Goal: Use online tool/utility: Utilize a website feature to perform a specific function

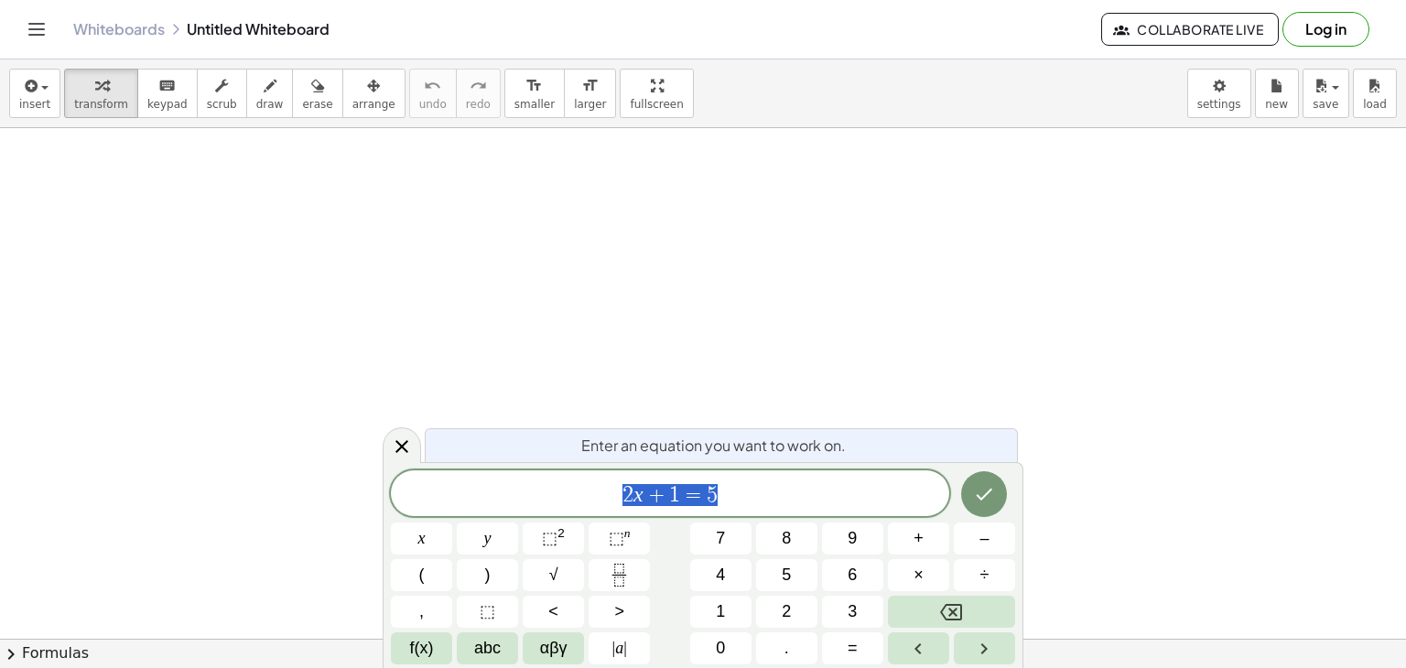
click at [765, 482] on span "2 x + 1 = 5" at bounding box center [670, 495] width 558 height 26
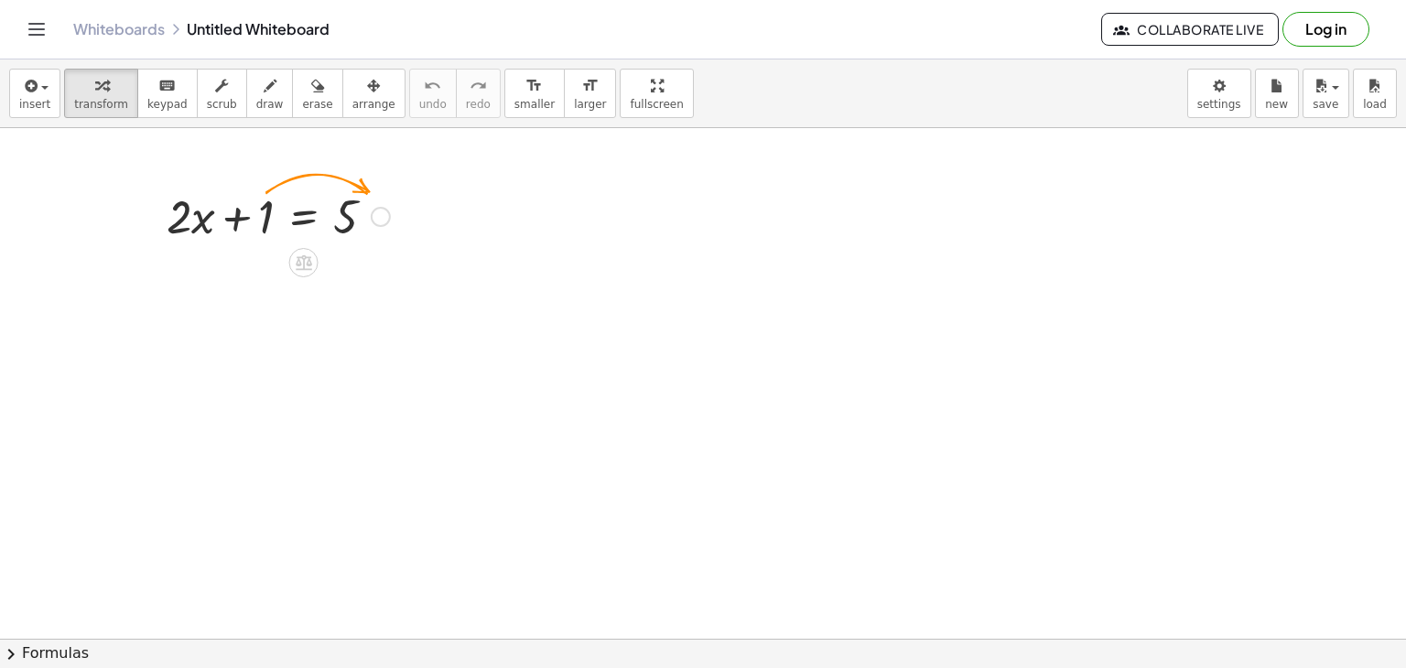
click at [373, 225] on div at bounding box center [278, 215] width 242 height 62
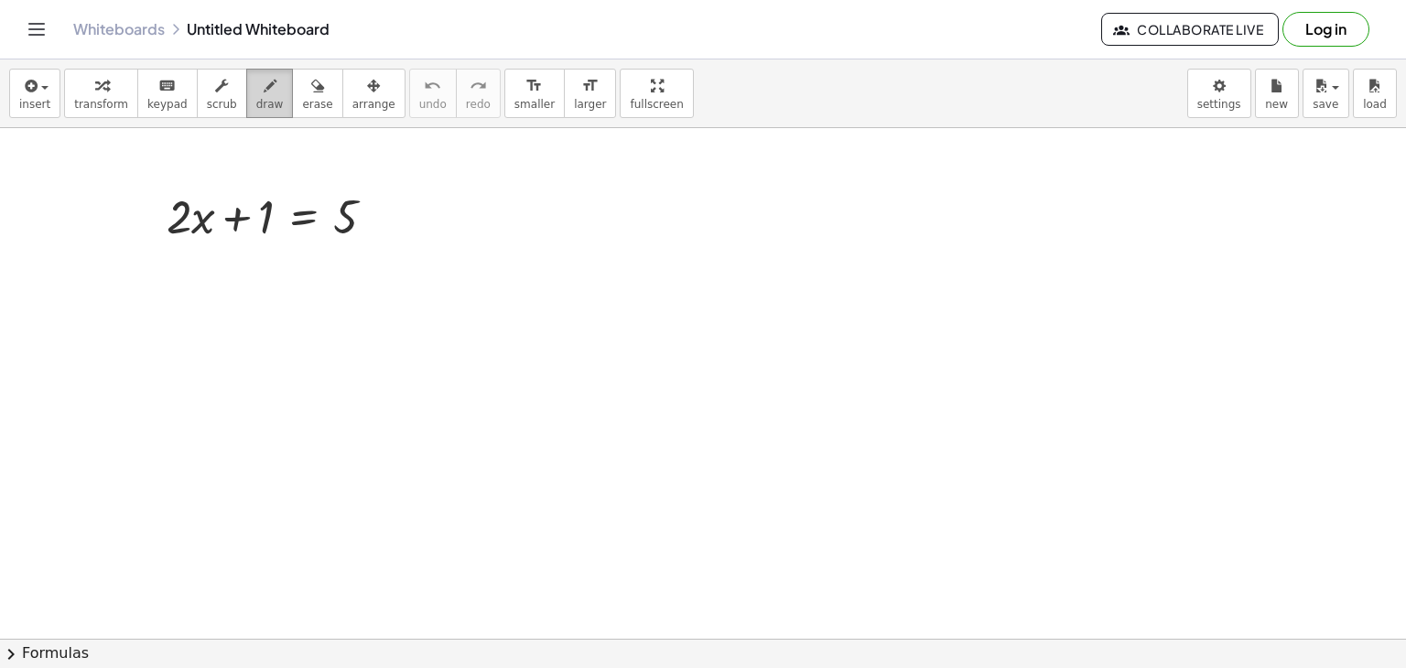
click at [261, 95] on button "draw" at bounding box center [270, 93] width 48 height 49
drag, startPoint x: 190, startPoint y: 276, endPoint x: 223, endPoint y: 308, distance: 46.0
drag, startPoint x: 222, startPoint y: 305, endPoint x: 242, endPoint y: 345, distance: 44.6
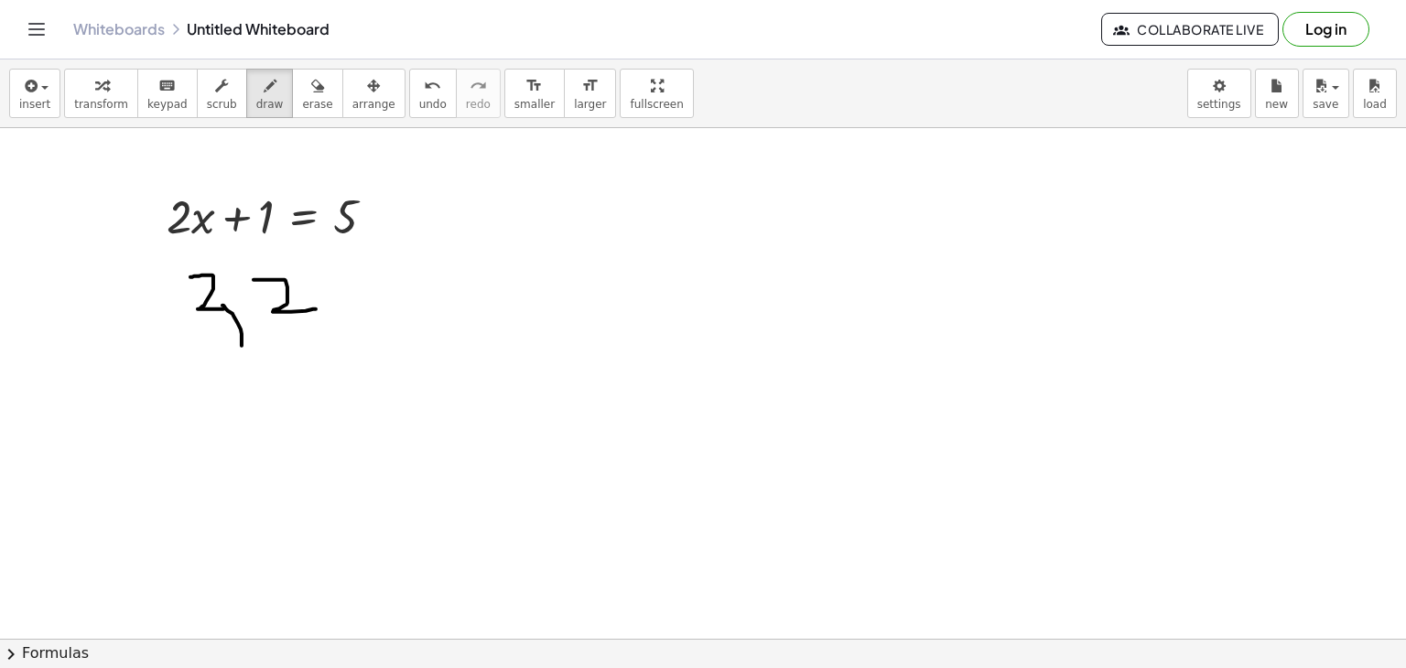
drag, startPoint x: 254, startPoint y: 279, endPoint x: 316, endPoint y: 308, distance: 68.8
drag, startPoint x: 311, startPoint y: 276, endPoint x: 359, endPoint y: 300, distance: 53.6
drag, startPoint x: 364, startPoint y: 248, endPoint x: 414, endPoint y: 265, distance: 52.1
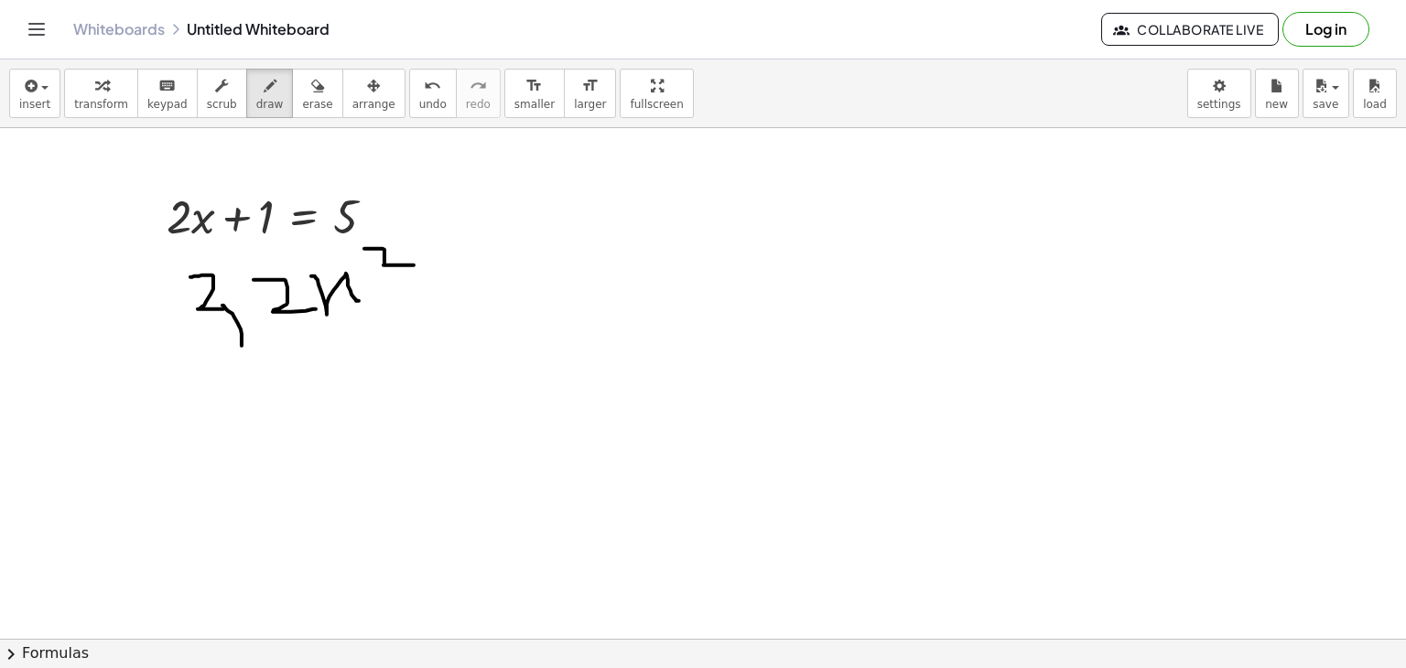
click at [154, 98] on span "keypad" at bounding box center [167, 104] width 40 height 13
drag, startPoint x: 410, startPoint y: 278, endPoint x: 480, endPoint y: 278, distance: 69.6
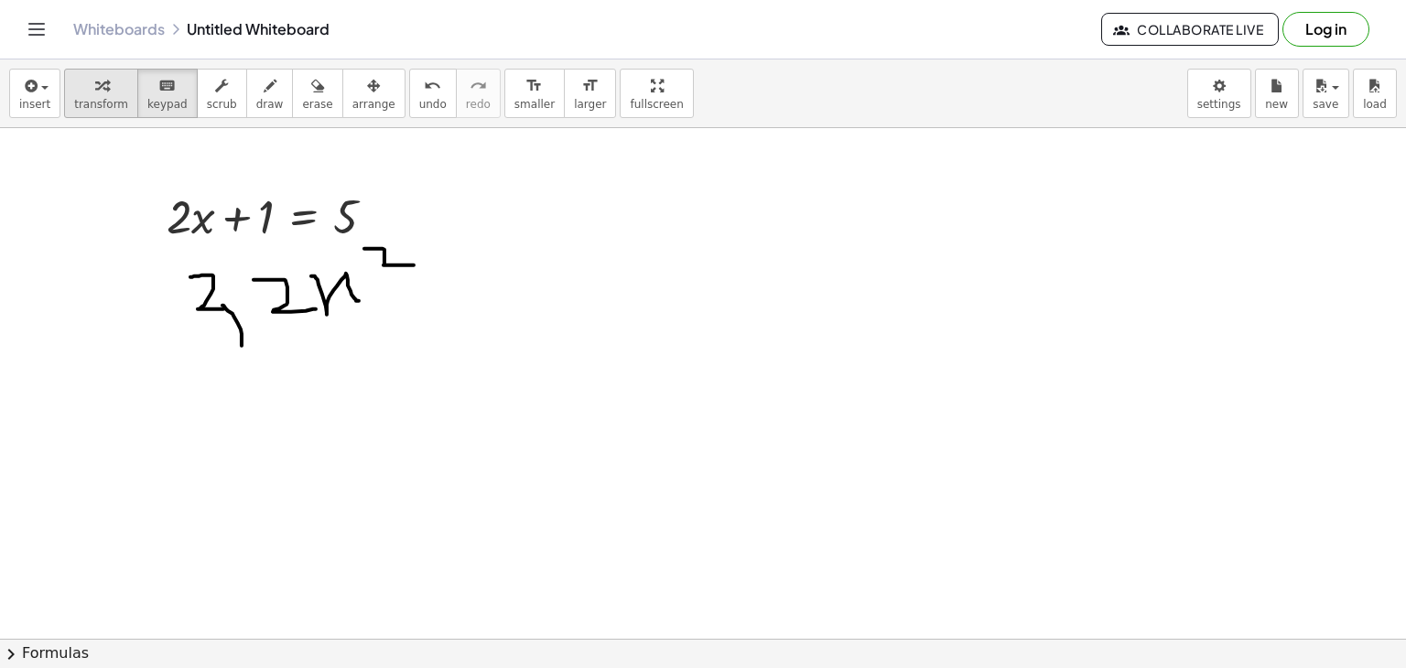
click at [104, 94] on div "button" at bounding box center [101, 85] width 54 height 22
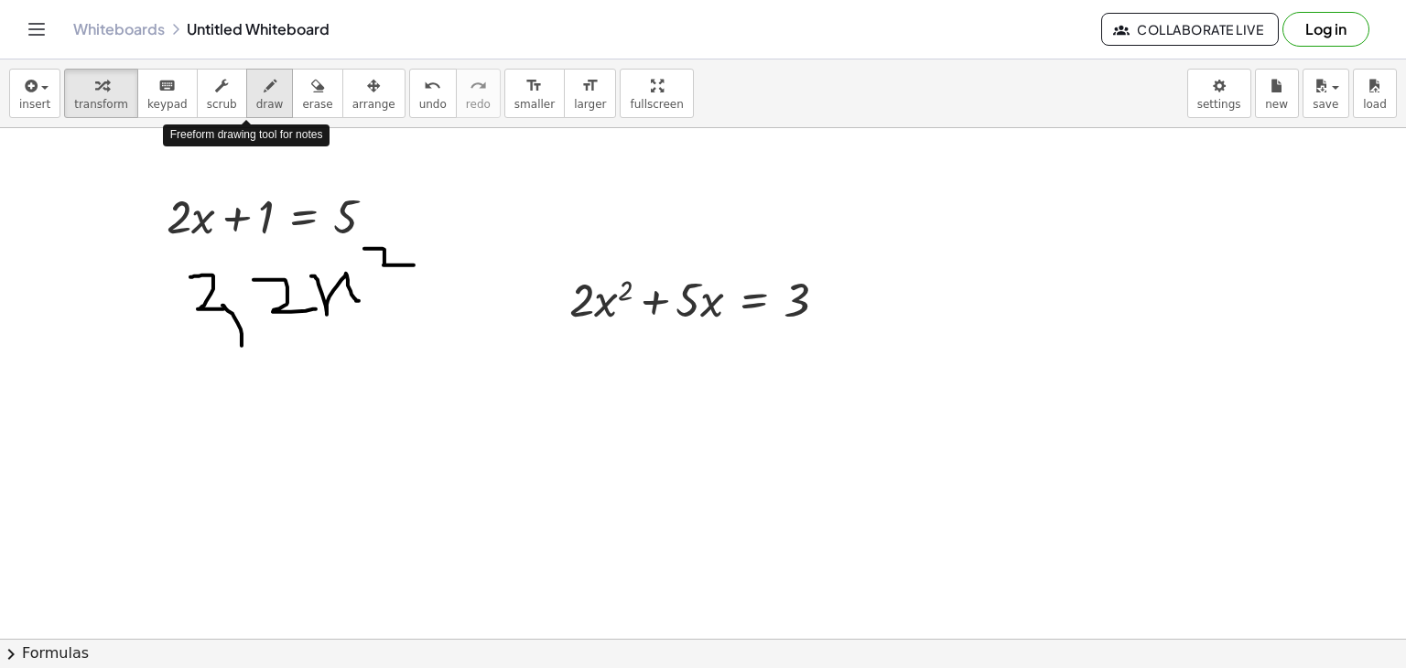
click at [256, 98] on span "draw" at bounding box center [269, 104] width 27 height 13
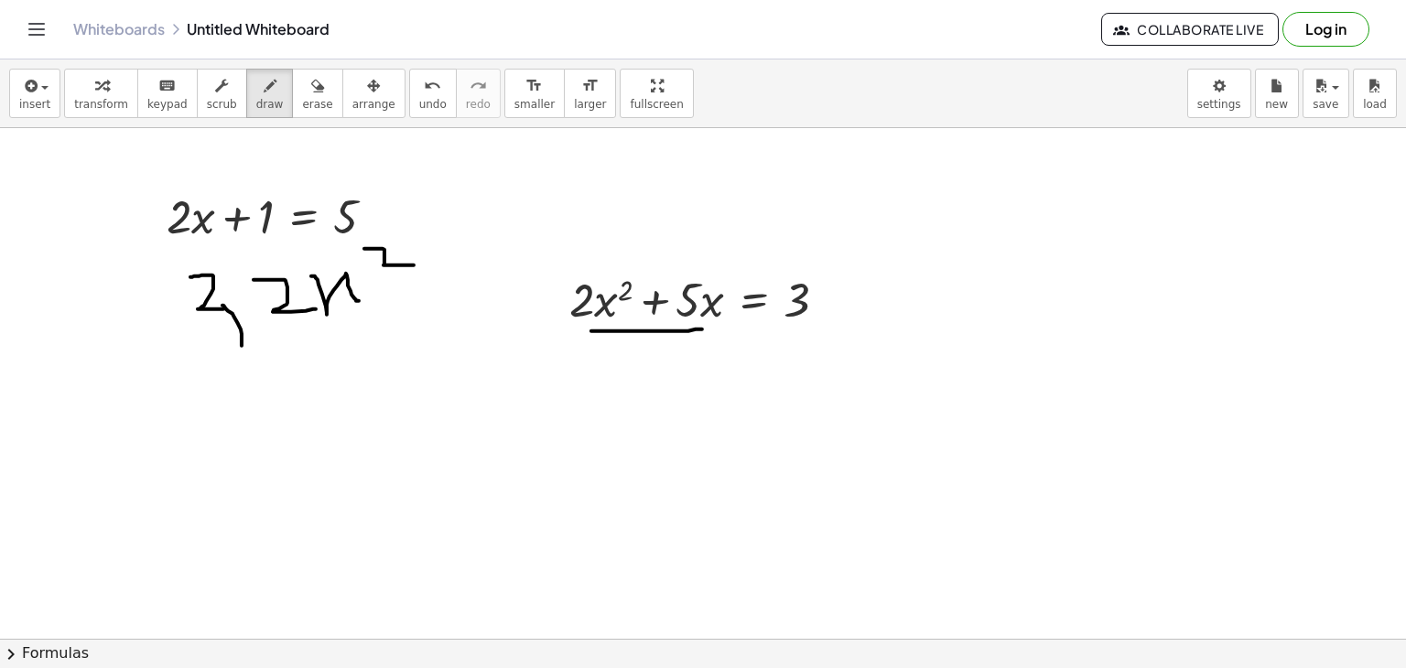
drag, startPoint x: 591, startPoint y: 330, endPoint x: 702, endPoint y: 329, distance: 110.8
click at [1140, 30] on span "Collaborate Live" at bounding box center [1190, 29] width 146 height 16
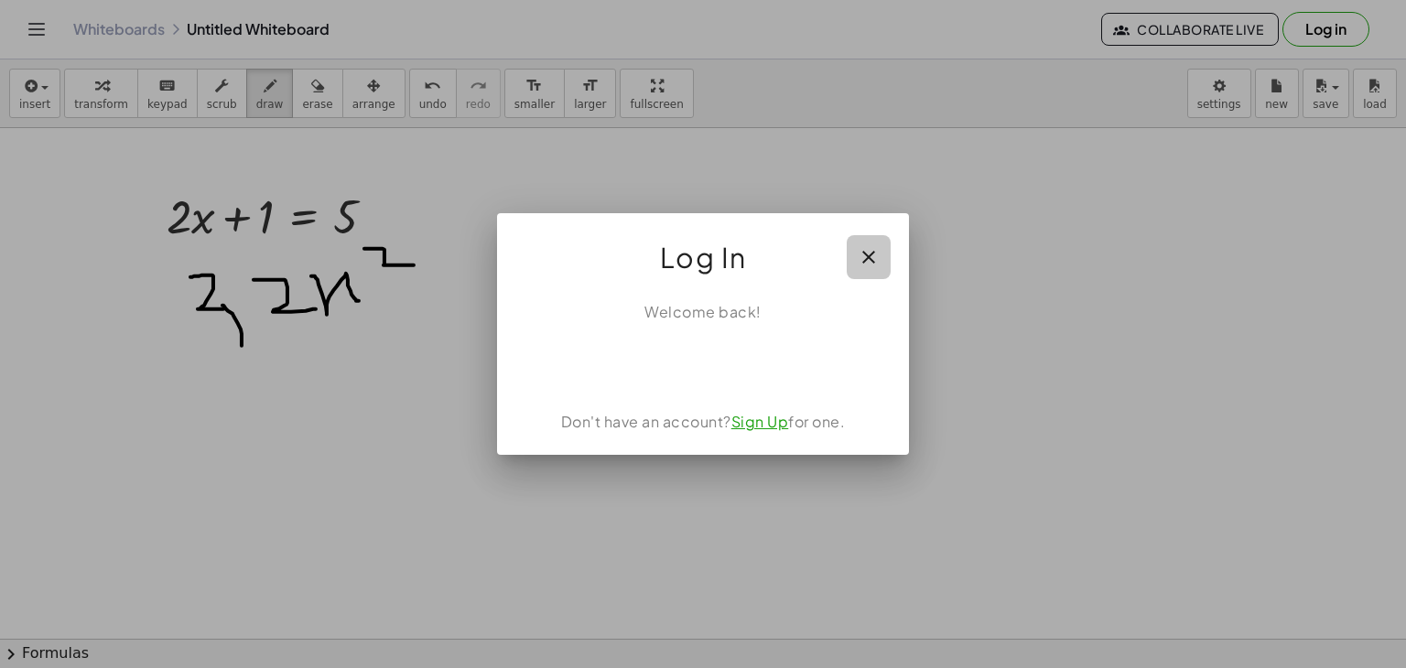
click at [869, 254] on icon "button" at bounding box center [869, 257] width 22 height 22
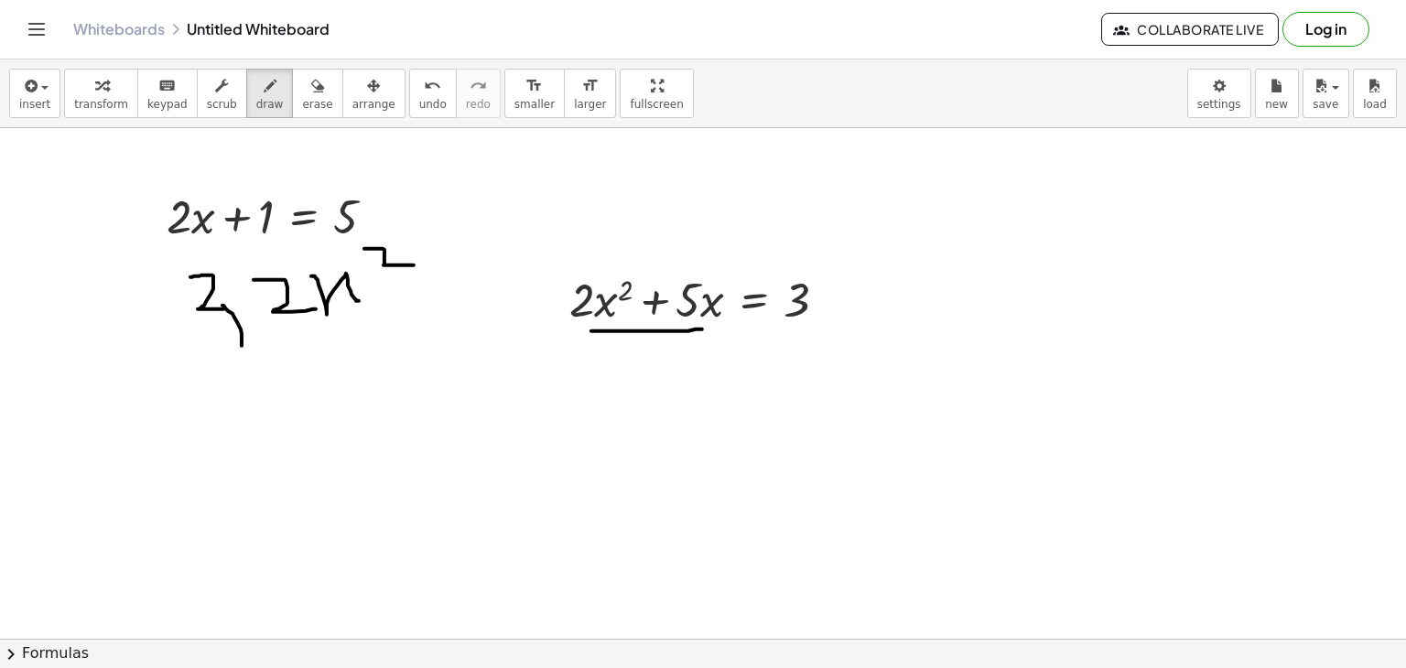
click at [40, 27] on icon "Toggle navigation" at bounding box center [37, 29] width 22 height 22
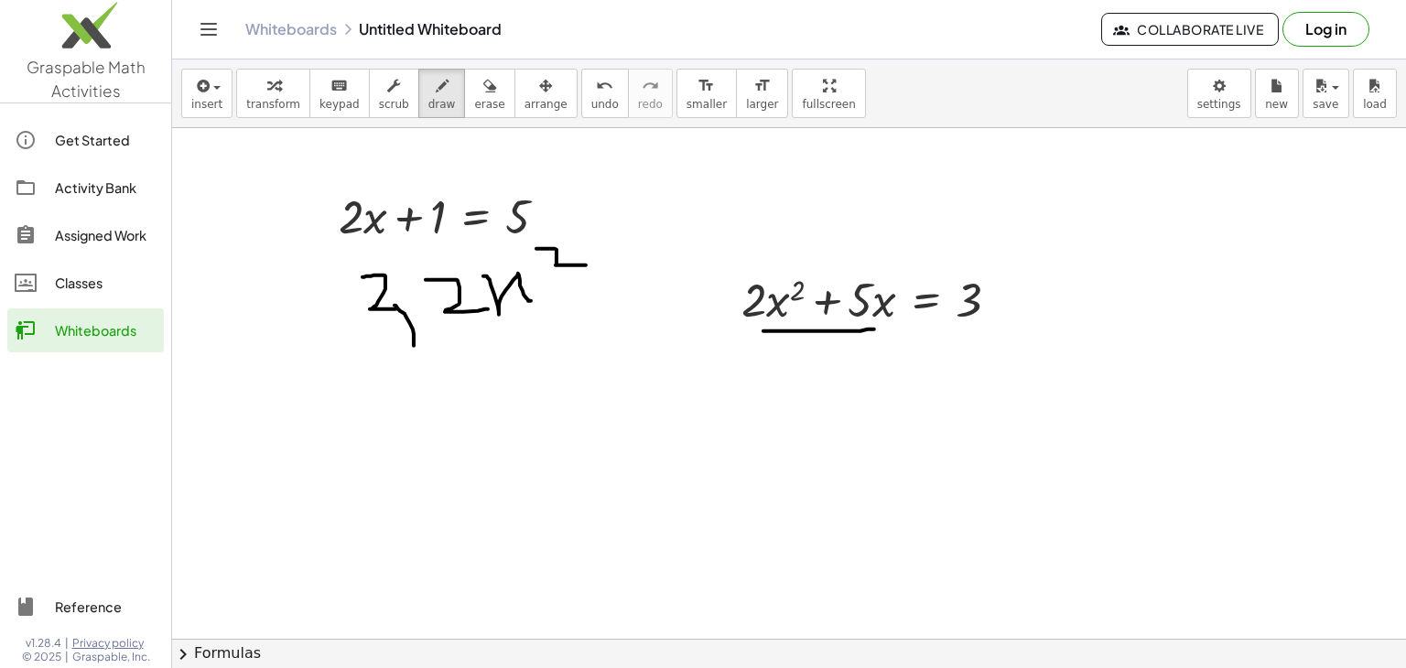
click at [92, 282] on div "Classes" at bounding box center [106, 283] width 102 height 22
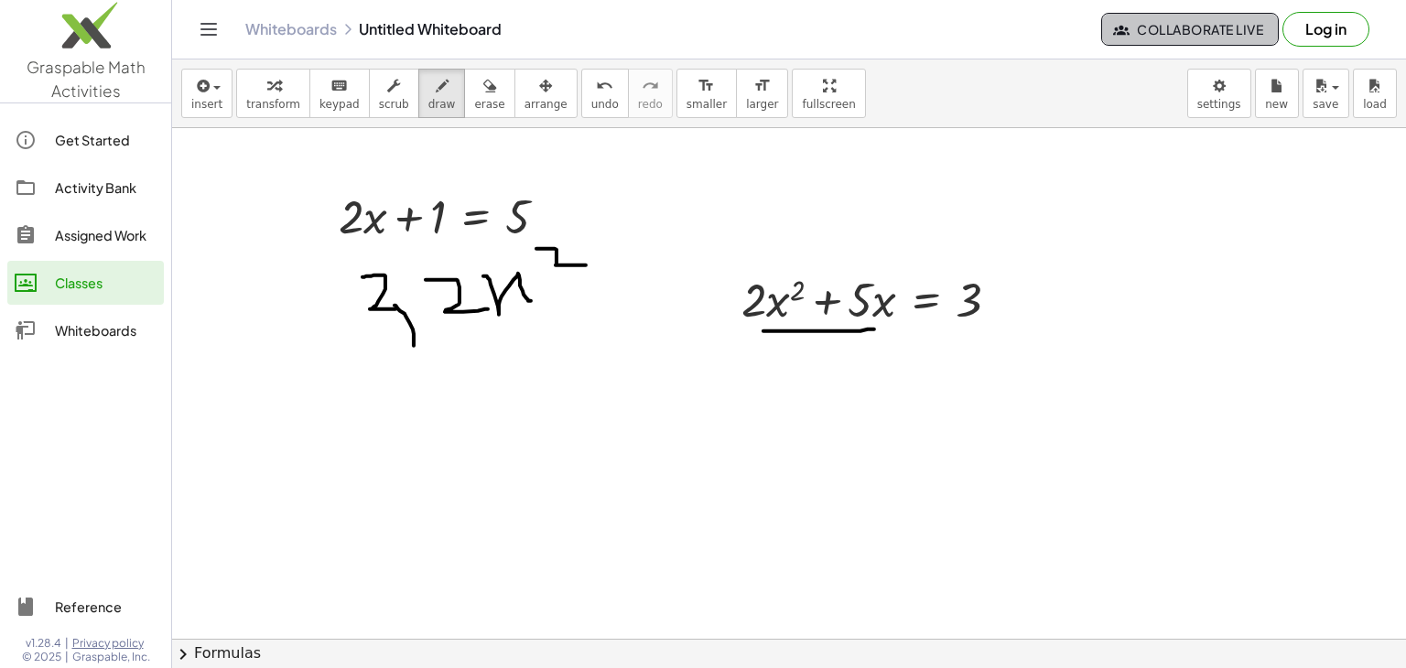
click at [1220, 25] on span "Collaborate Live" at bounding box center [1190, 29] width 146 height 16
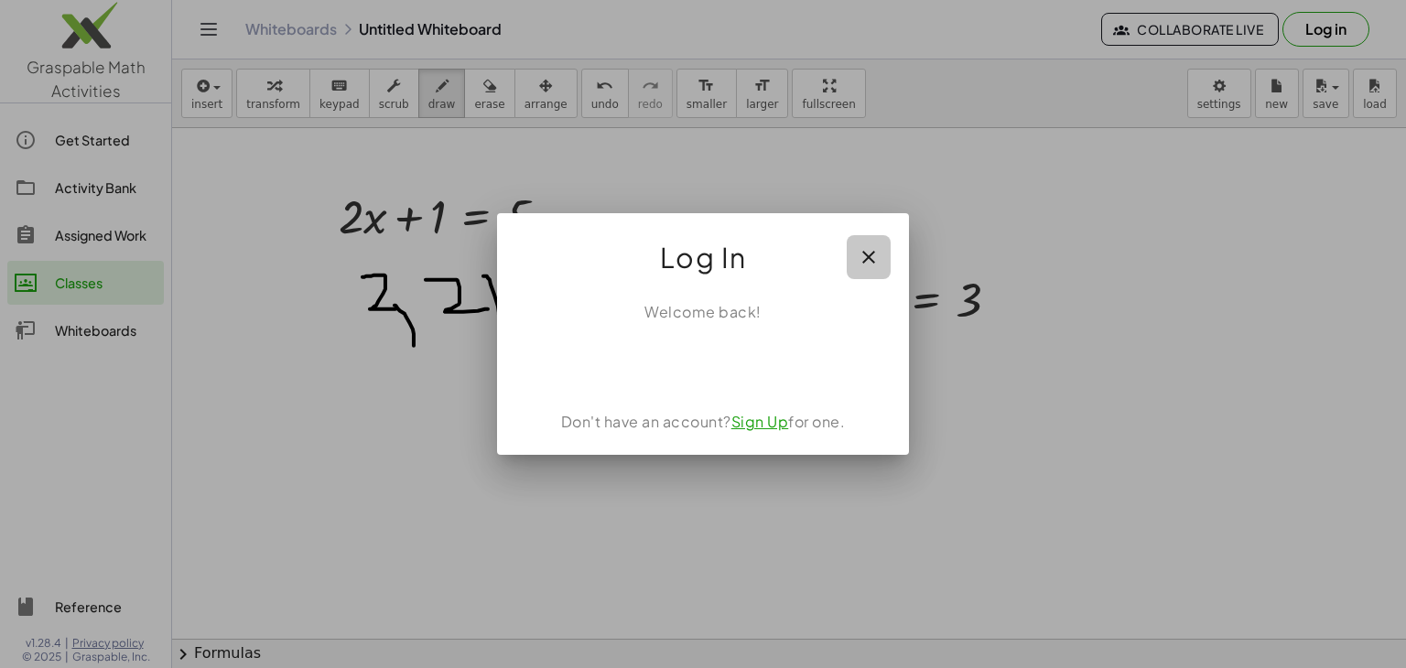
click at [870, 254] on icon "button" at bounding box center [869, 257] width 22 height 22
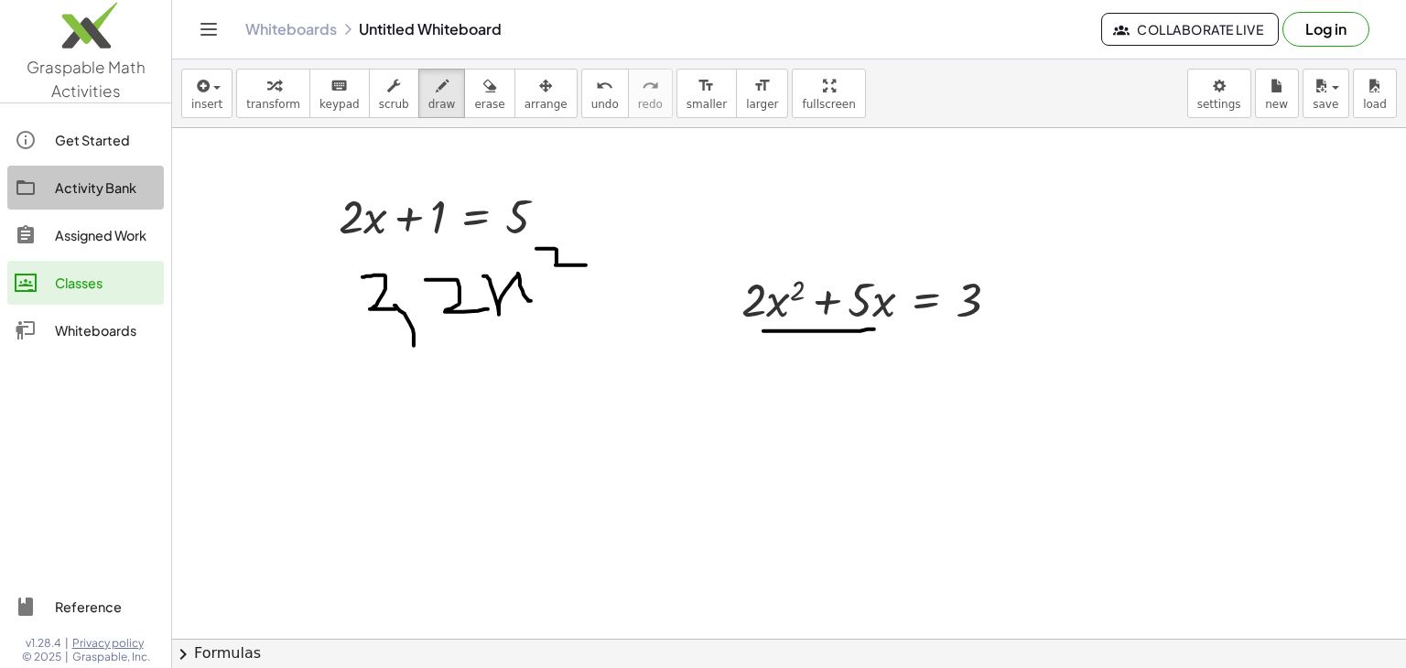
click at [103, 193] on div "Activity Bank" at bounding box center [106, 188] width 102 height 22
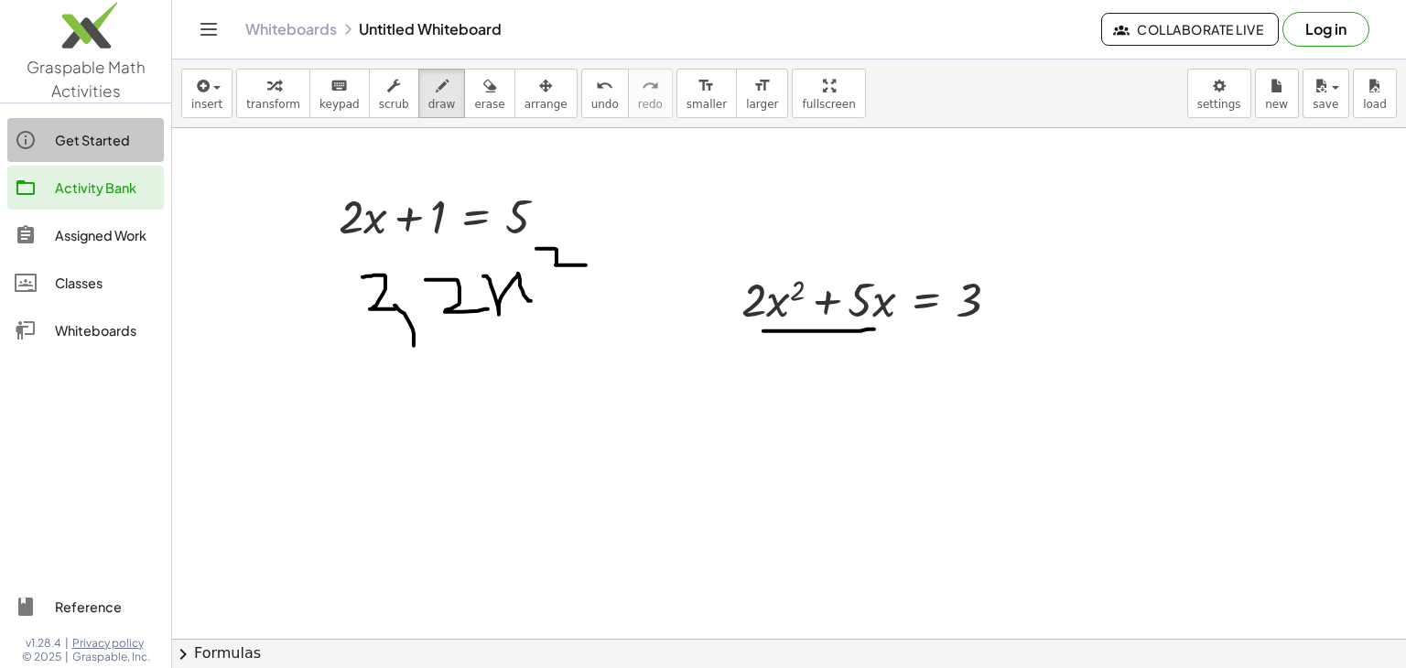
click at [56, 143] on div "Get Started" at bounding box center [106, 140] width 102 height 22
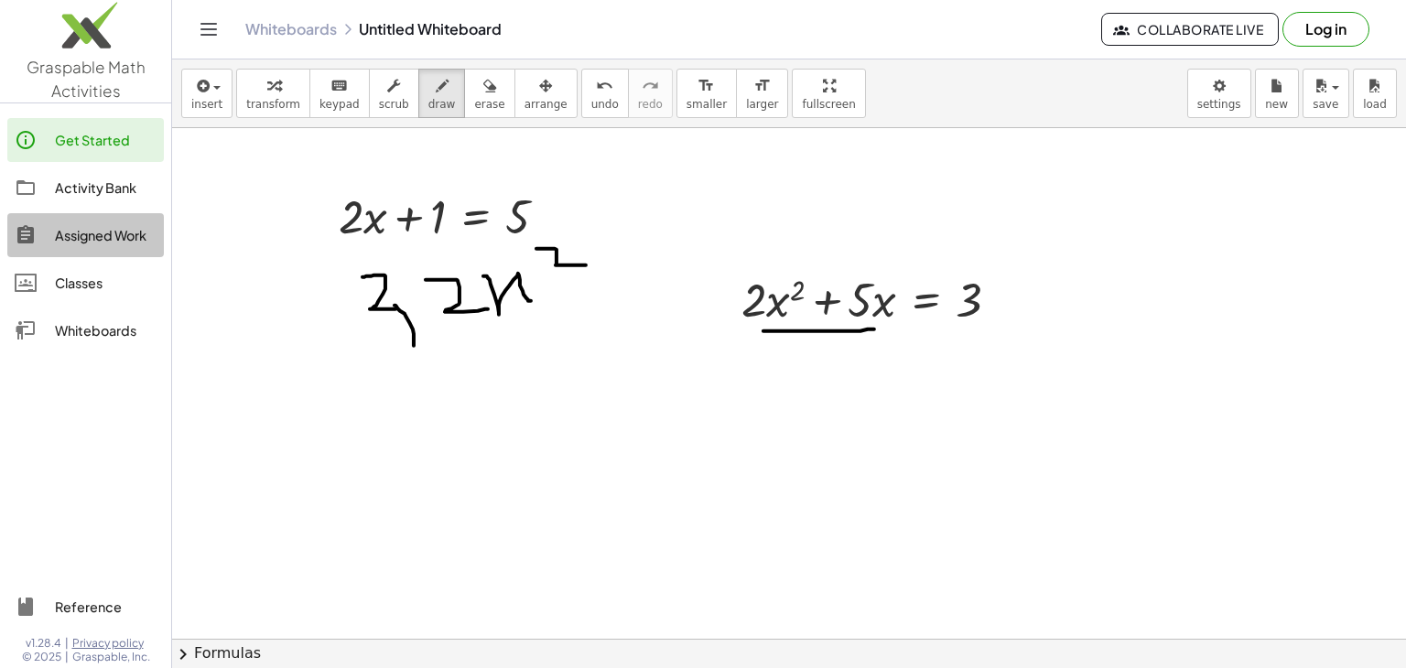
click at [96, 246] on link "Assigned Work" at bounding box center [85, 235] width 157 height 44
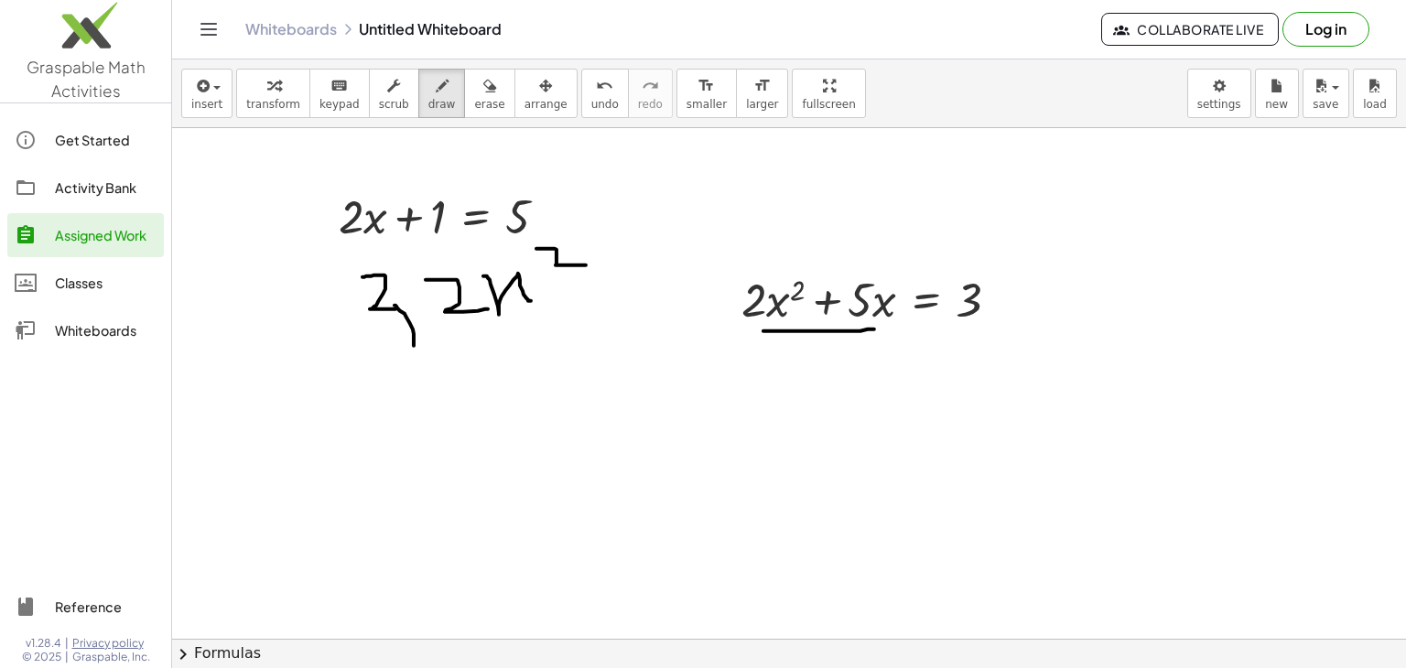
click at [95, 282] on div "Classes" at bounding box center [106, 283] width 102 height 22
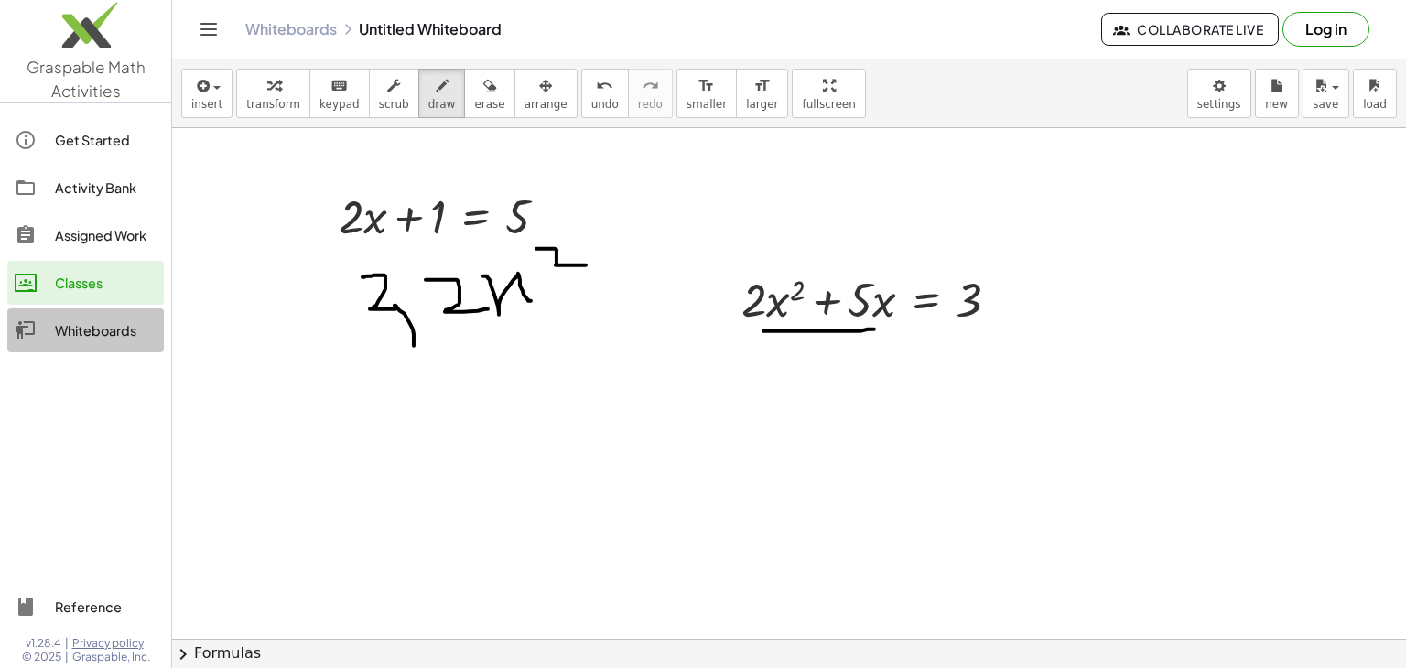
click at [84, 327] on div "Whiteboards" at bounding box center [106, 330] width 102 height 22
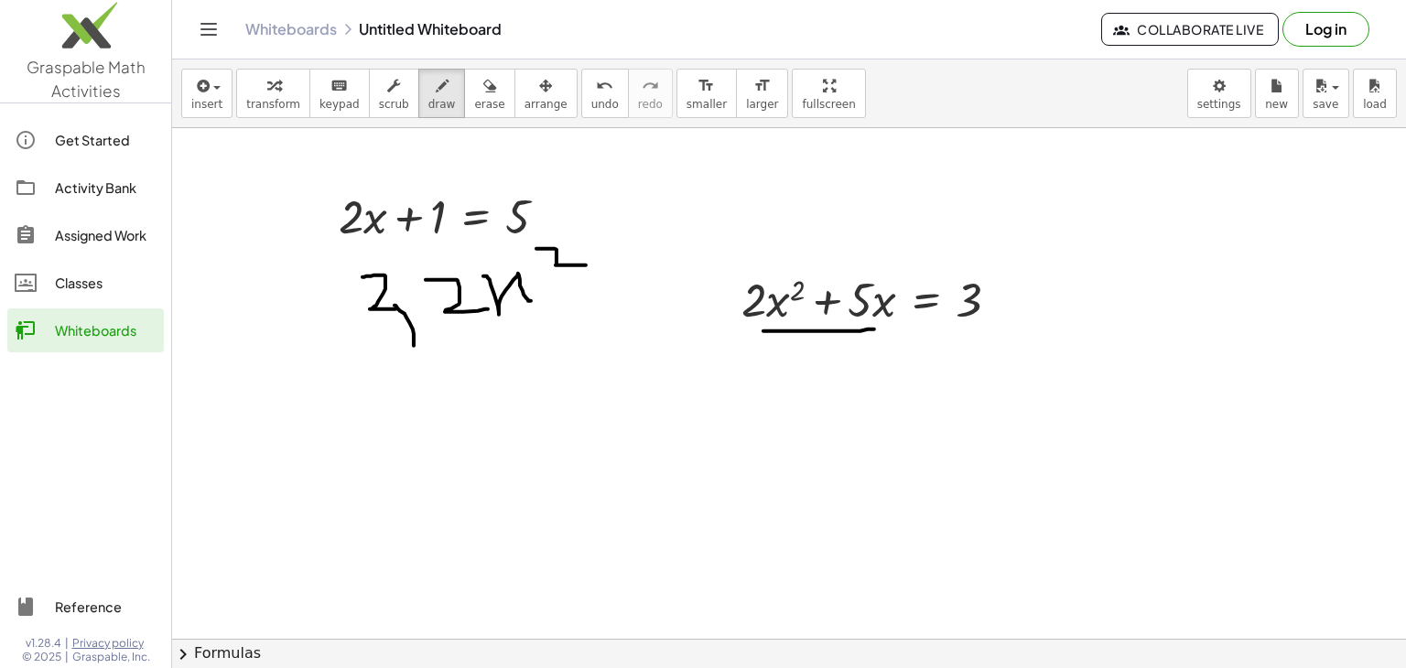
click at [286, 29] on link "Whiteboards" at bounding box center [291, 29] width 92 height 18
click at [198, 33] on icon "Toggle navigation" at bounding box center [209, 29] width 22 height 22
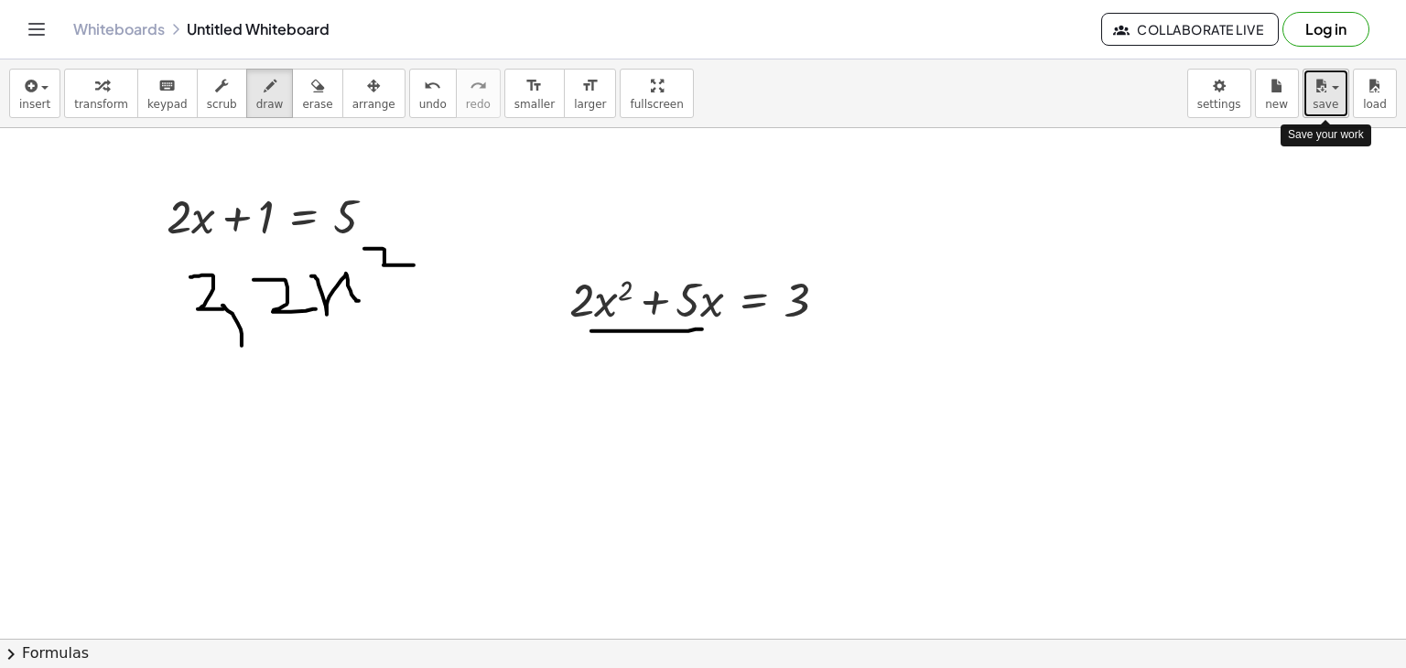
click at [1338, 92] on div "button" at bounding box center [1326, 85] width 27 height 22
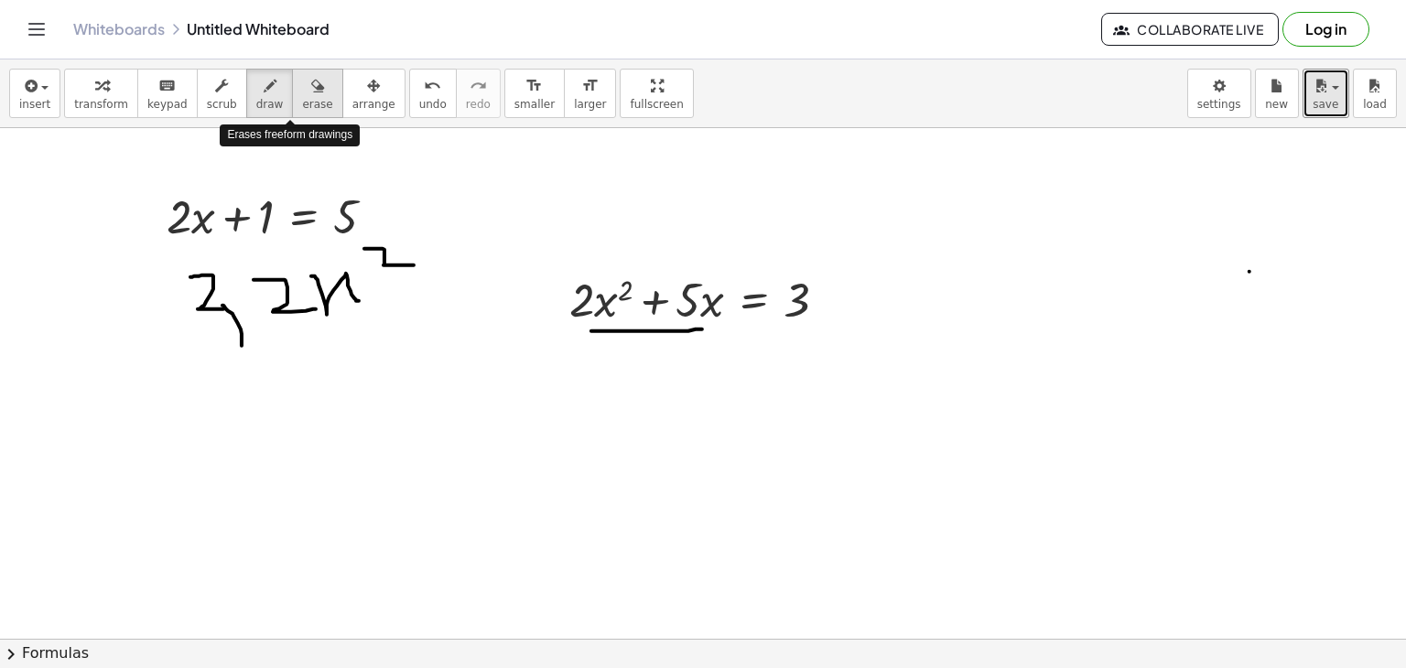
click at [302, 98] on span "erase" at bounding box center [317, 104] width 30 height 13
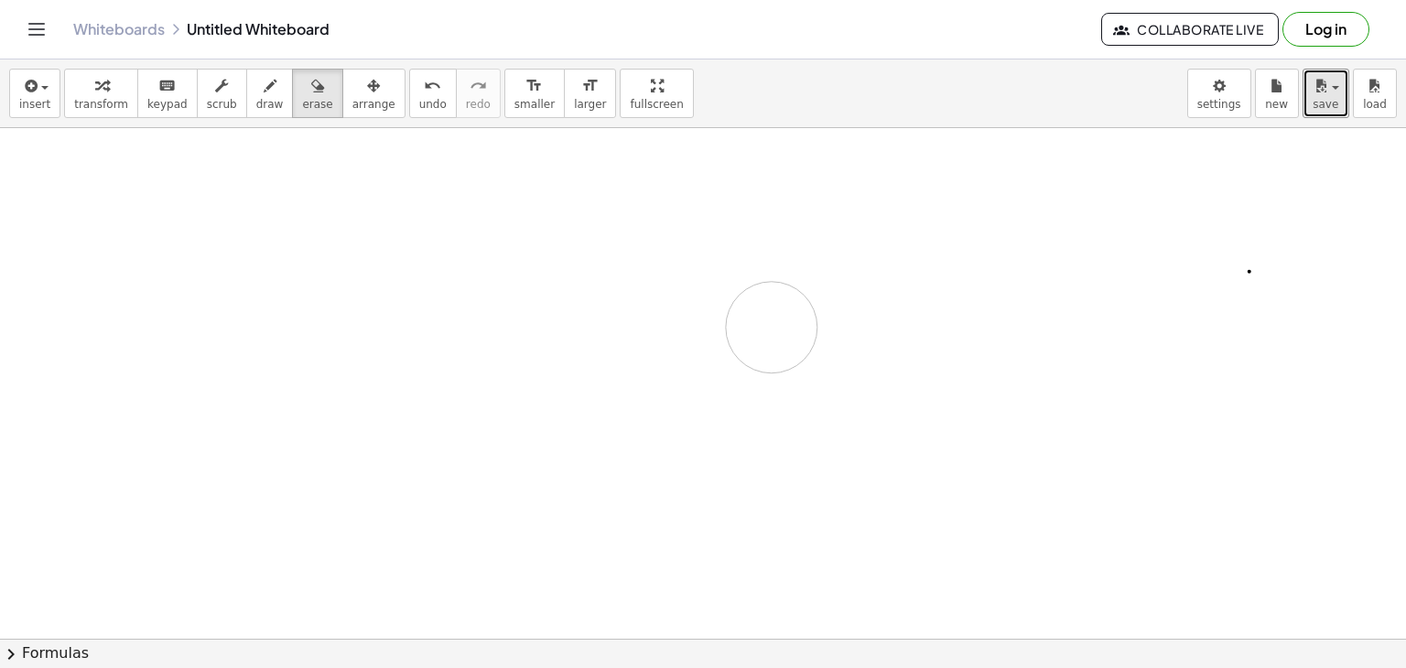
drag, startPoint x: 318, startPoint y: 210, endPoint x: 772, endPoint y: 327, distance: 468.9
drag, startPoint x: 1102, startPoint y: 199, endPoint x: 212, endPoint y: 248, distance: 891.1
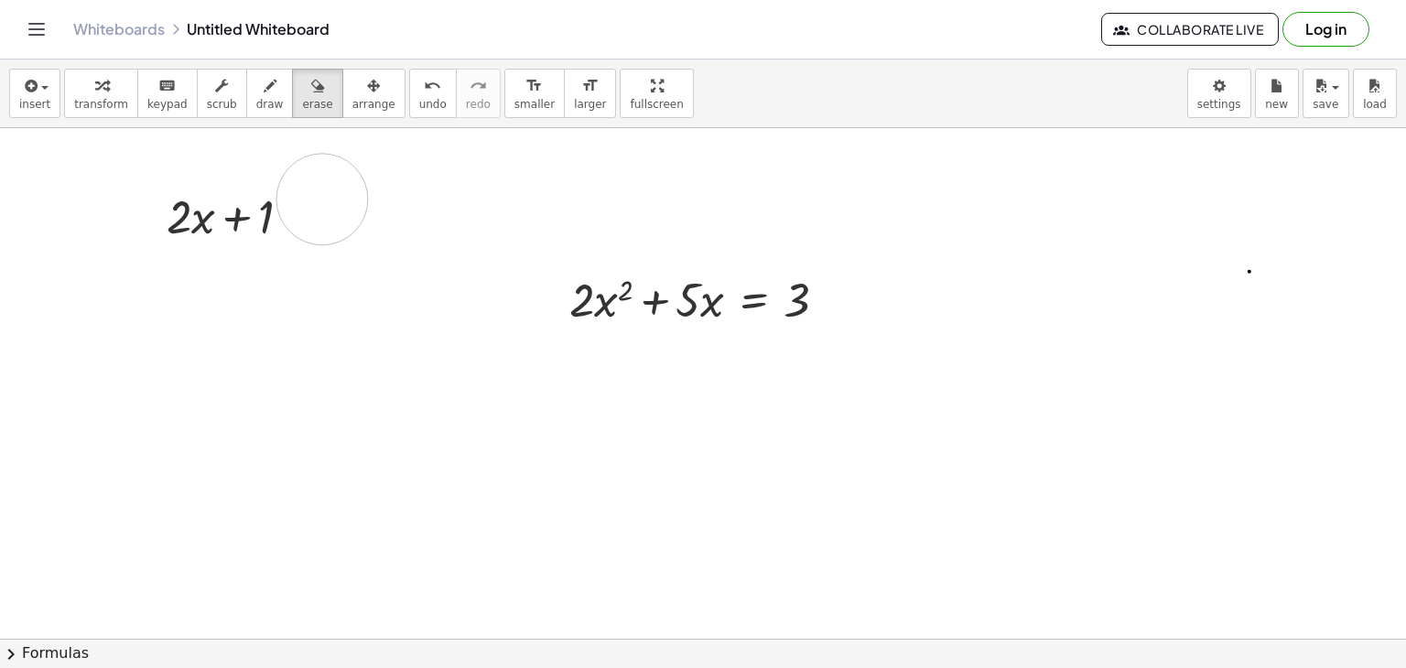
drag, startPoint x: 427, startPoint y: 159, endPoint x: 322, endPoint y: 199, distance: 112.4
click at [38, 33] on icon "Toggle navigation" at bounding box center [37, 29] width 22 height 22
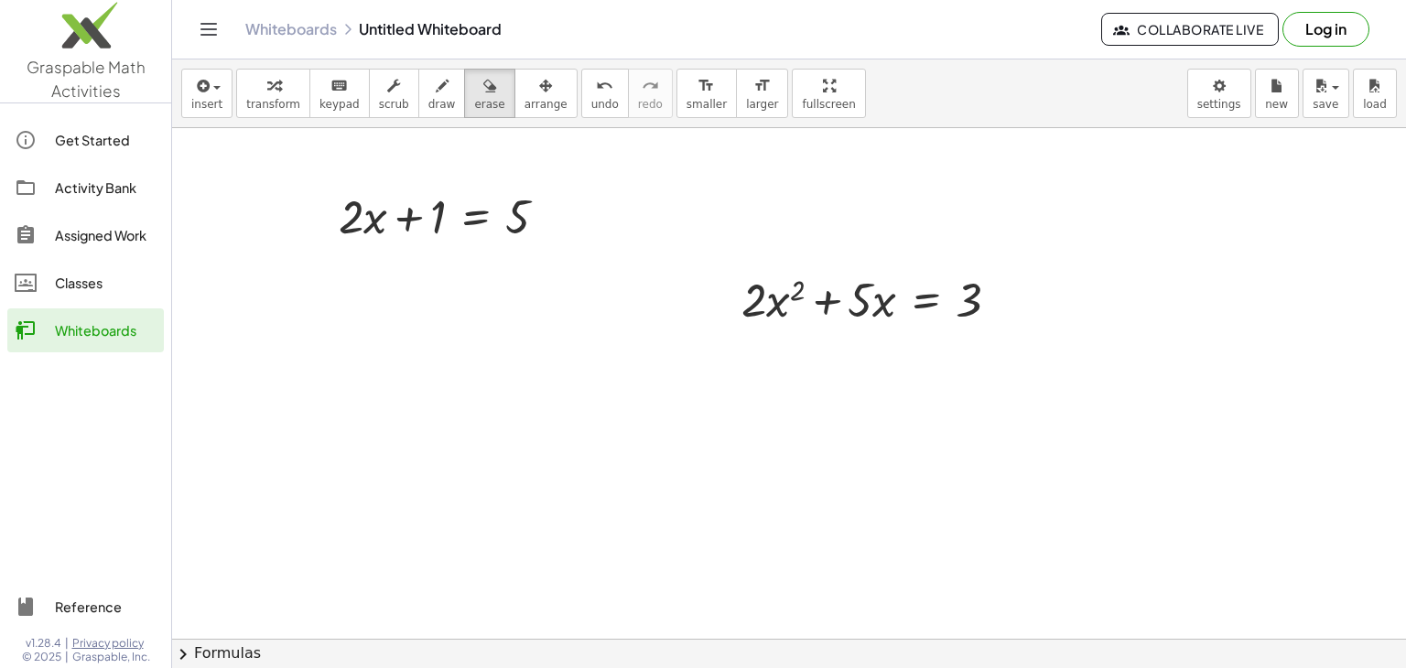
click at [210, 35] on icon "Toggle navigation" at bounding box center [209, 29] width 16 height 11
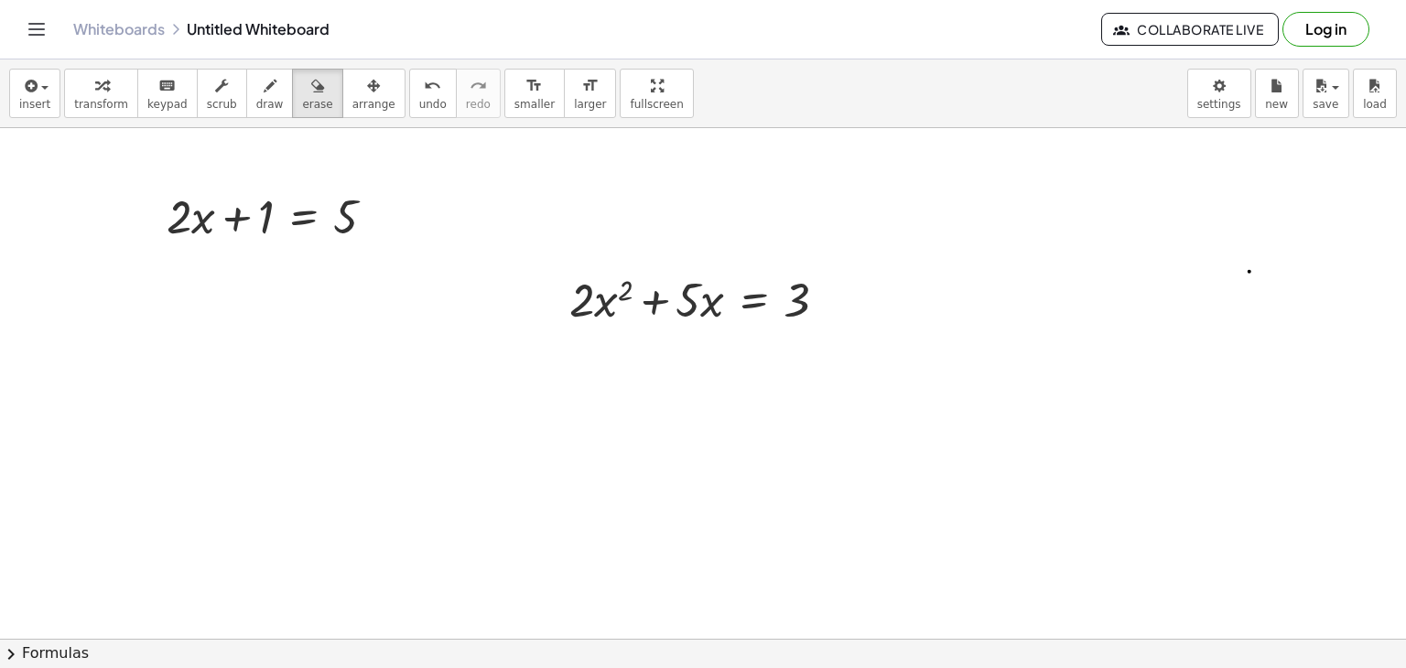
click at [139, 30] on link "Whiteboards" at bounding box center [119, 29] width 92 height 18
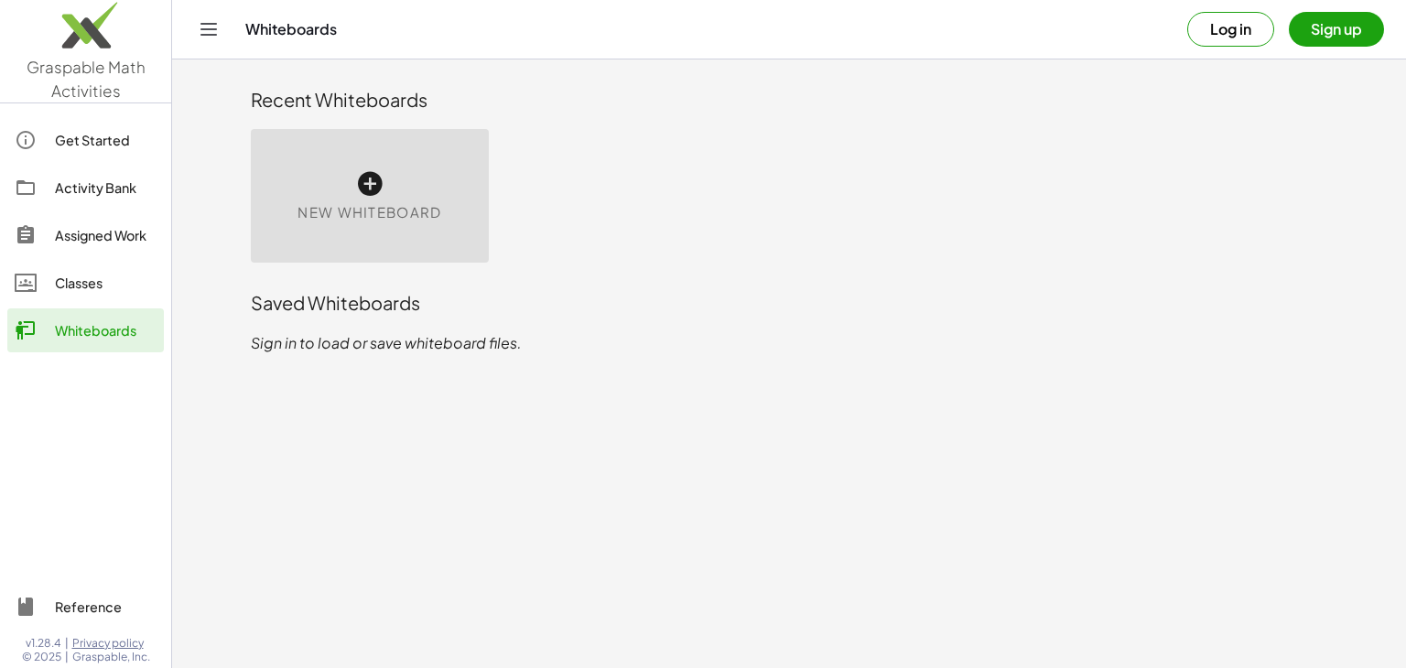
click at [370, 189] on icon at bounding box center [369, 183] width 29 height 29
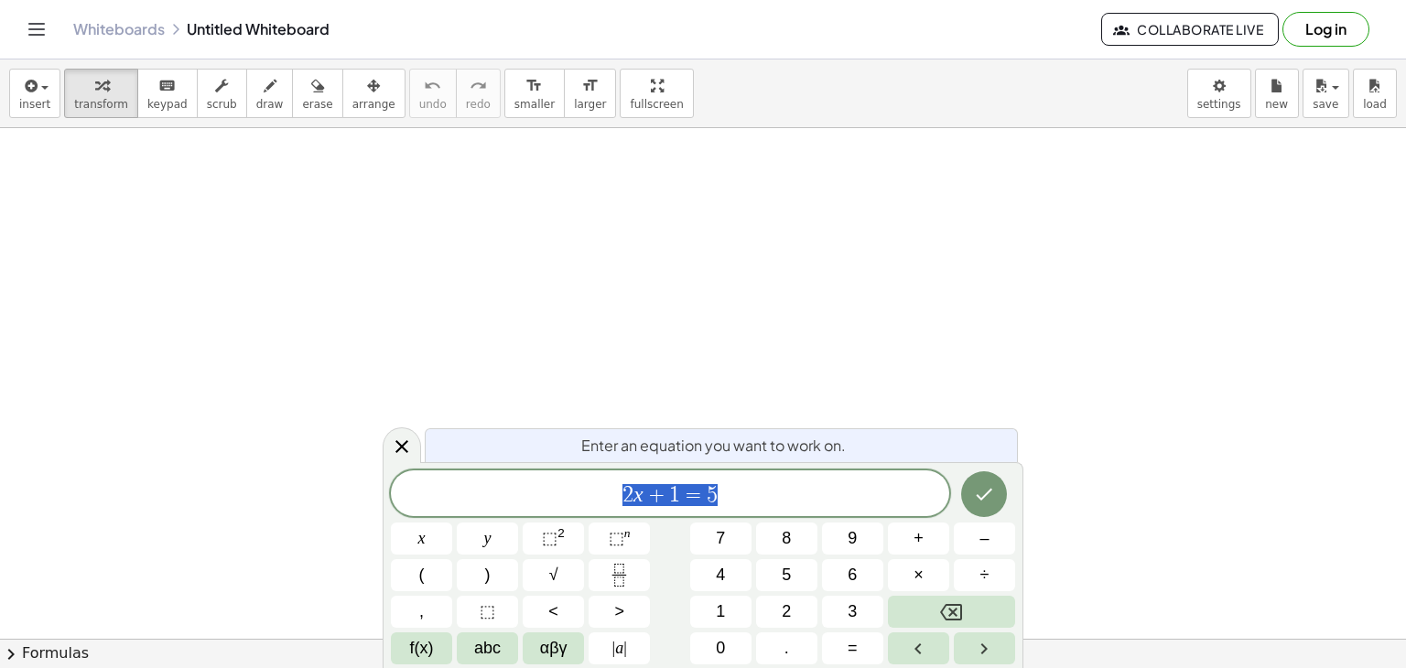
click at [370, 189] on div at bounding box center [703, 639] width 1406 height 1022
